Goal: Task Accomplishment & Management: Manage account settings

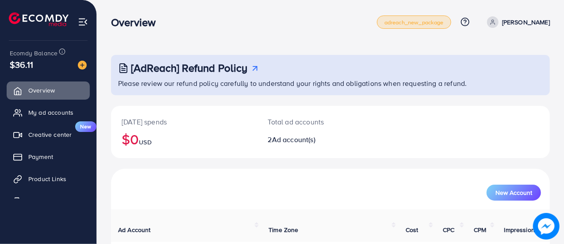
click at [401, 25] on span "adreach_new_package" at bounding box center [413, 22] width 59 height 6
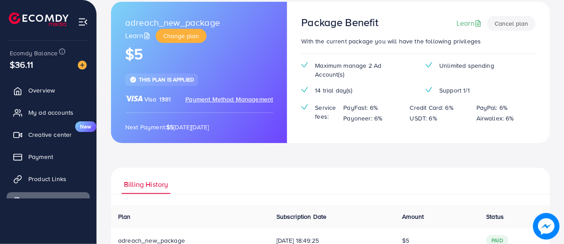
scroll to position [53, 0]
click at [69, 175] on link "Product Links" at bounding box center [48, 179] width 83 height 18
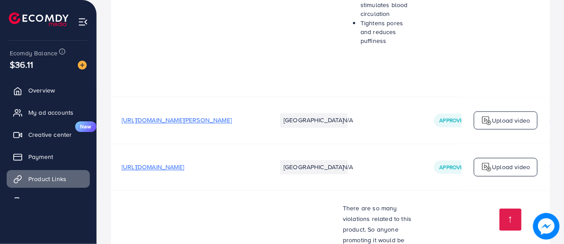
scroll to position [953, 0]
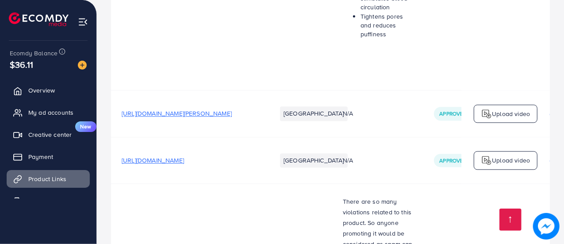
click at [223, 109] on span "https://fashionglam.pk/products/dragon-ranee-12-colors-matte-lip-glosses" at bounding box center [177, 113] width 110 height 9
